Goal: Task Accomplishment & Management: Use online tool/utility

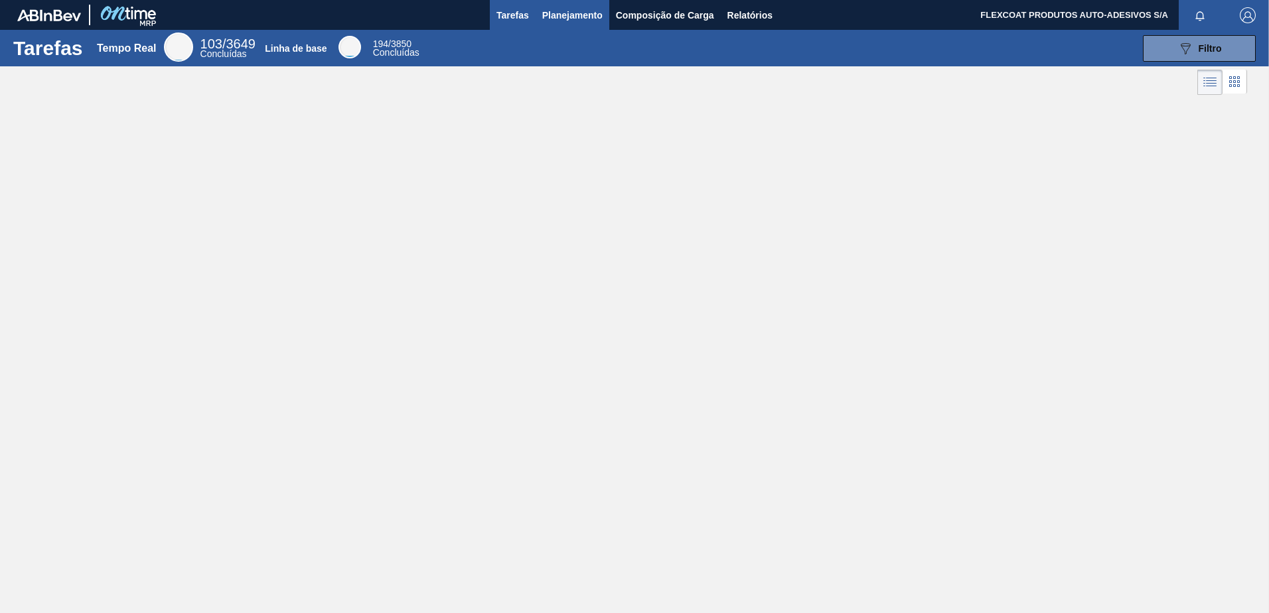
click at [550, 18] on span "Planejamento" at bounding box center [572, 15] width 60 height 16
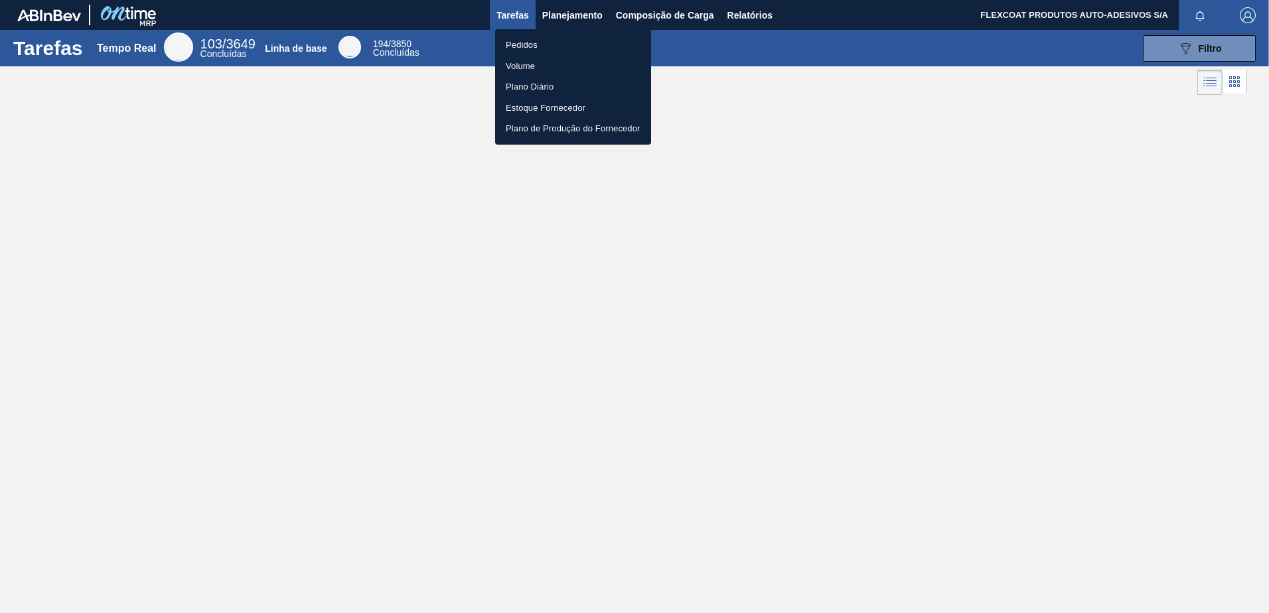
click at [530, 44] on li "Pedidos" at bounding box center [573, 45] width 156 height 21
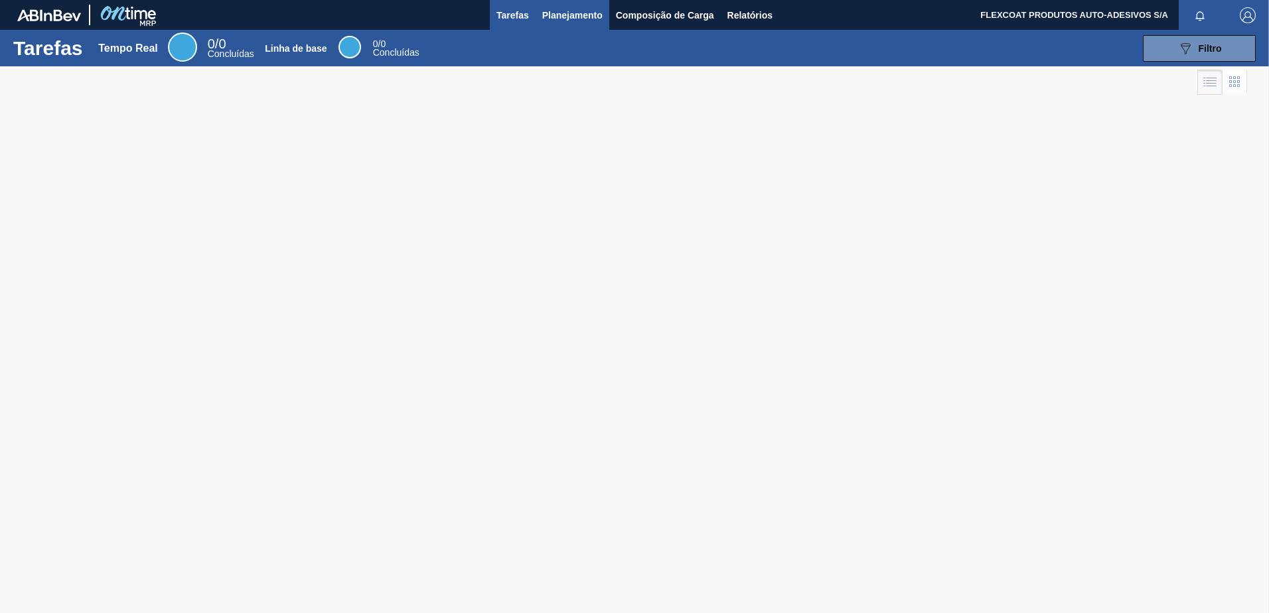
click at [543, 15] on span "Planejamento" at bounding box center [572, 15] width 60 height 16
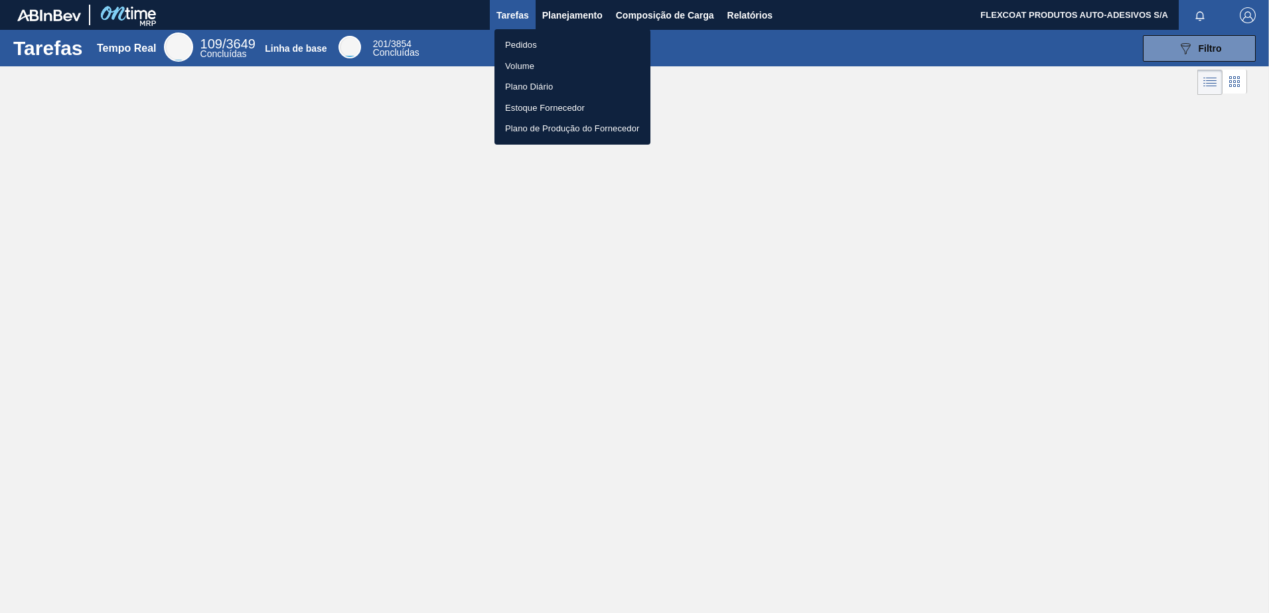
click at [527, 44] on font "Pedidos" at bounding box center [521, 44] width 32 height 13
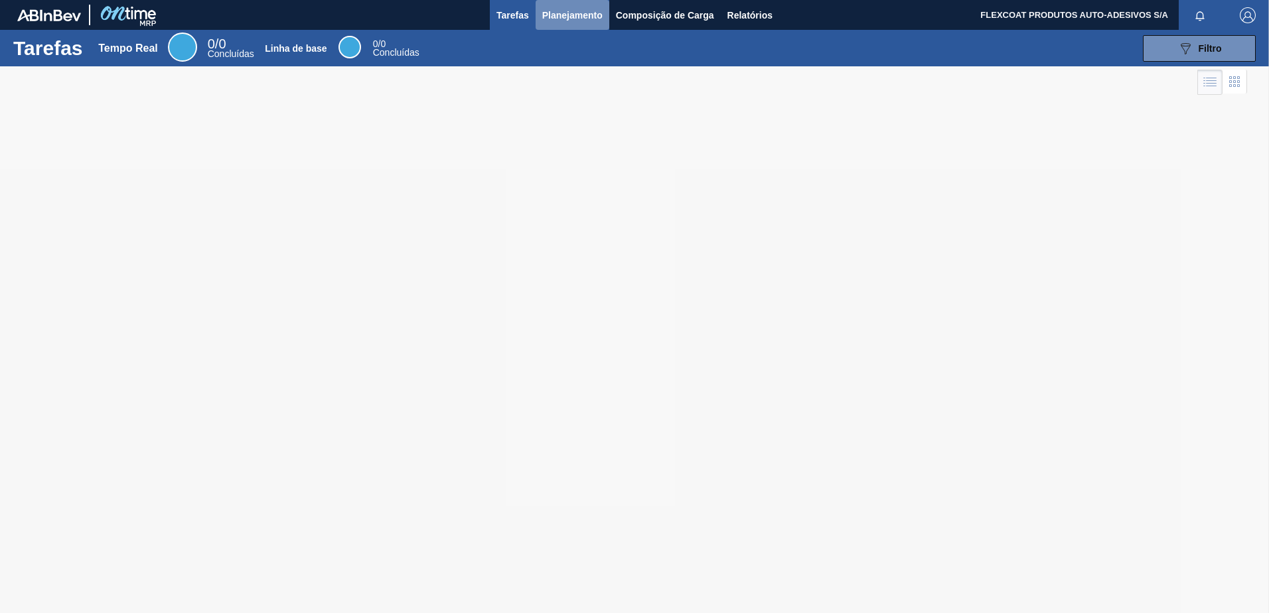
click at [546, 14] on span "Planejamento" at bounding box center [572, 15] width 60 height 16
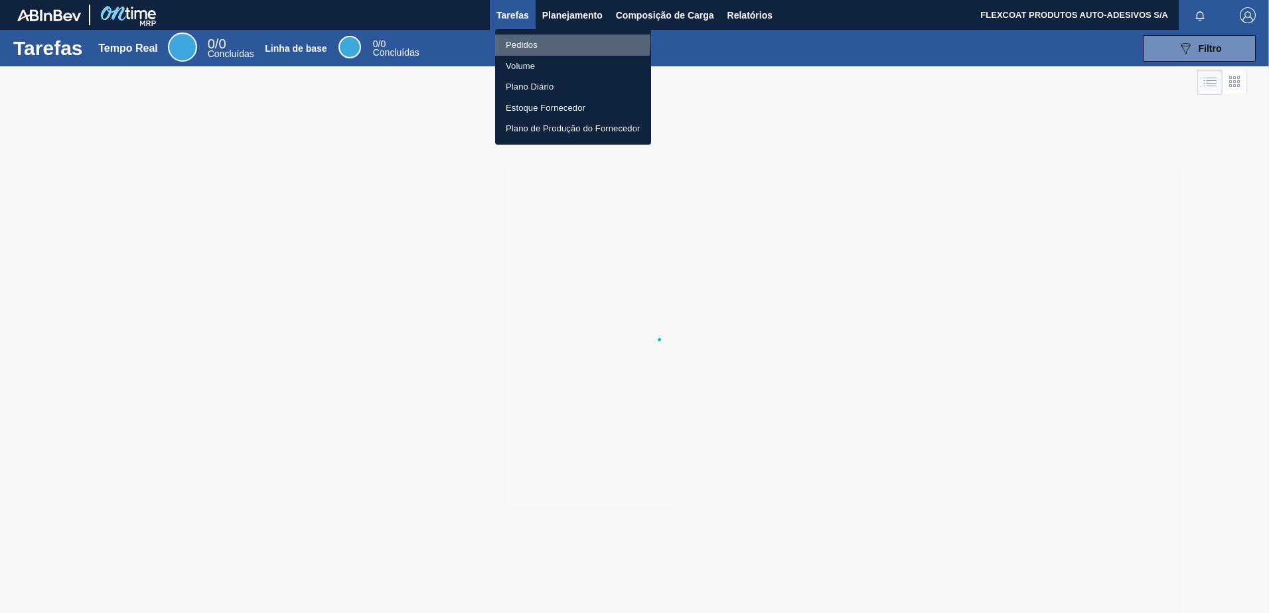
click at [510, 40] on li "Pedidos" at bounding box center [573, 45] width 156 height 21
